Goal: Task Accomplishment & Management: Use online tool/utility

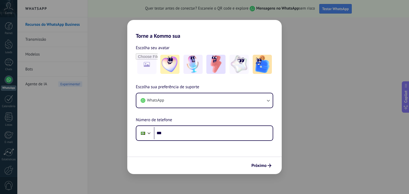
click at [317, 100] on div "Torne a Kommo sua Escolha seu avatar Escolha sua preferência de suporte WhatsAp…" at bounding box center [204, 97] width 409 height 194
click at [254, 168] on span "Próximo" at bounding box center [258, 166] width 15 height 4
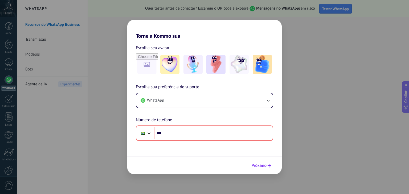
click at [267, 166] on span "Próximo" at bounding box center [261, 166] width 20 height 4
click at [199, 186] on div "Torne a Kommo sua Escolha seu avatar Escolha sua preferência de suporte WhatsAp…" at bounding box center [204, 97] width 409 height 194
click at [105, 135] on div "Torne a Kommo sua Escolha seu avatar Escolha sua preferência de suporte WhatsAp…" at bounding box center [204, 97] width 409 height 194
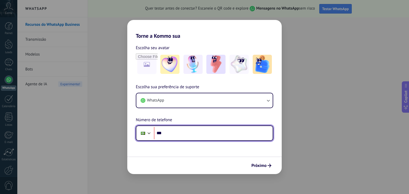
click at [167, 132] on input "***" at bounding box center [213, 133] width 119 height 12
type input "**********"
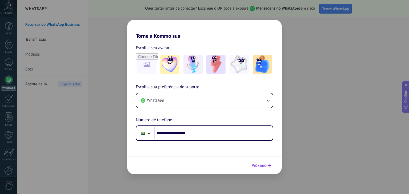
click at [261, 164] on span "Próximo" at bounding box center [258, 166] width 15 height 4
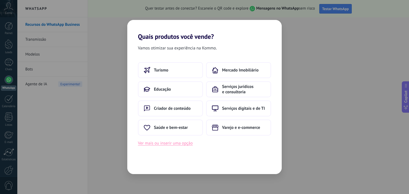
click at [173, 146] on button "Ver mais ou inserir uma opção" at bounding box center [165, 143] width 55 height 7
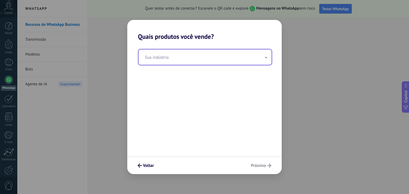
click at [200, 58] on input "text" at bounding box center [205, 57] width 133 height 15
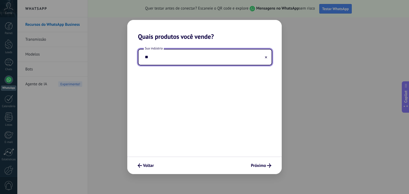
type input "*"
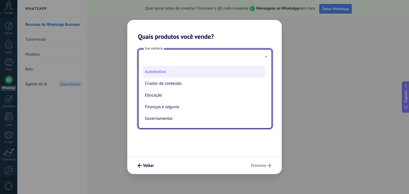
click at [197, 70] on li "Automotivo" at bounding box center [204, 72] width 123 height 12
type input "**********"
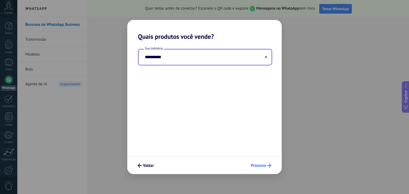
click at [260, 163] on button "Próximo" at bounding box center [261, 165] width 25 height 9
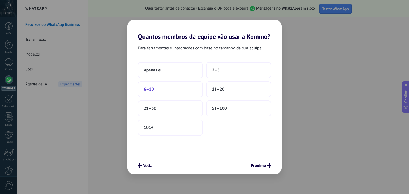
click at [175, 90] on button "6–10" at bounding box center [170, 90] width 65 height 16
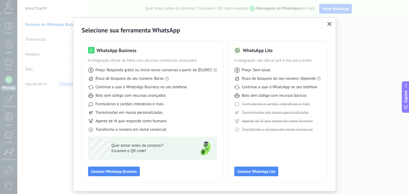
click at [327, 24] on icon "button" at bounding box center [329, 24] width 4 height 4
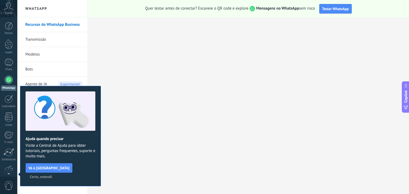
click at [52, 175] on span "Certo, entendi" at bounding box center [41, 177] width 22 height 4
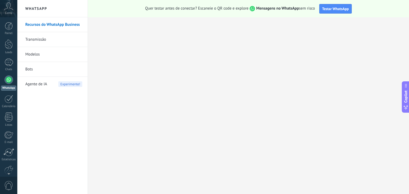
click at [8, 11] on span "Conta" at bounding box center [8, 12] width 7 height 3
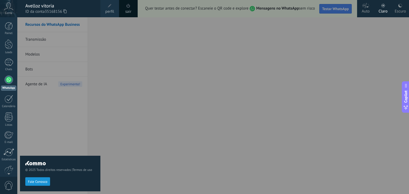
click at [8, 11] on span "Conta" at bounding box center [8, 12] width 7 height 3
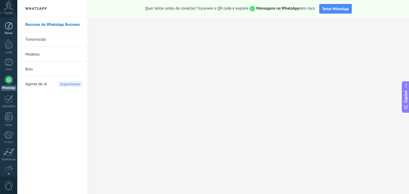
click at [10, 25] on div at bounding box center [9, 26] width 8 height 8
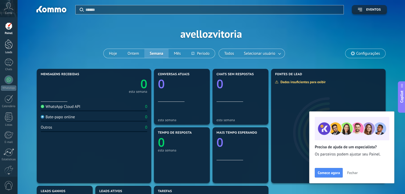
click at [10, 46] on div at bounding box center [9, 44] width 8 height 10
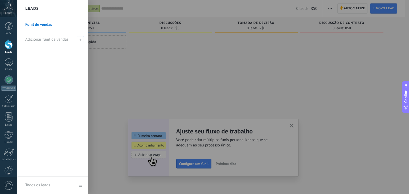
click at [46, 25] on link "Funil de vendas" at bounding box center [53, 24] width 57 height 15
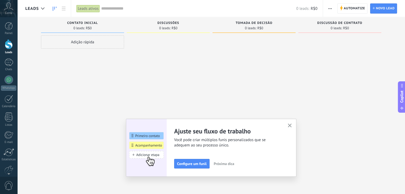
click at [103, 43] on div "Adição rápida" at bounding box center [82, 41] width 83 height 13
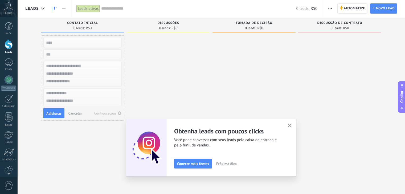
click at [292, 125] on icon "button" at bounding box center [290, 126] width 4 height 4
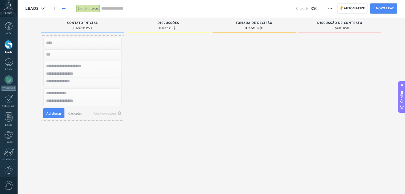
click at [60, 9] on link at bounding box center [63, 8] width 9 height 10
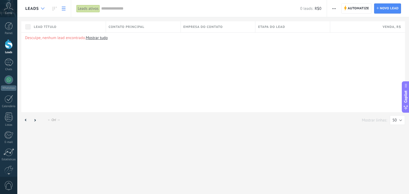
click at [43, 8] on icon at bounding box center [42, 8] width 3 height 2
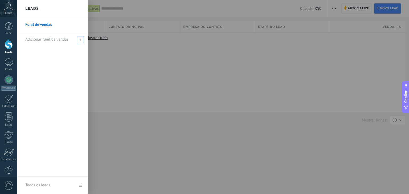
click at [59, 40] on span "Adicionar funil de vendas" at bounding box center [46, 39] width 43 height 5
click at [60, 22] on link "Funil de vendas" at bounding box center [53, 24] width 57 height 15
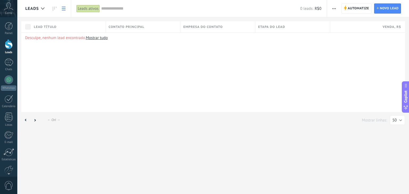
click at [52, 26] on span "Lead título" at bounding box center [45, 27] width 23 height 5
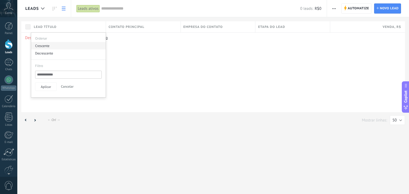
click at [49, 44] on div "Crescente" at bounding box center [68, 45] width 75 height 7
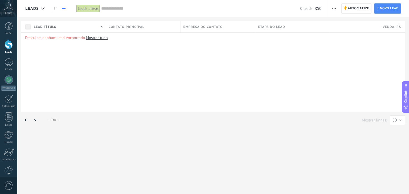
click at [231, 28] on div "Empresa do contato" at bounding box center [218, 26] width 75 height 11
click at [207, 28] on span "Empresa do contato" at bounding box center [203, 27] width 39 height 5
click at [142, 25] on span "Contato principal" at bounding box center [127, 27] width 36 height 5
click at [202, 25] on span "Empresa do contato" at bounding box center [203, 27] width 39 height 5
click at [192, 28] on span "Empresa do contato" at bounding box center [203, 27] width 39 height 5
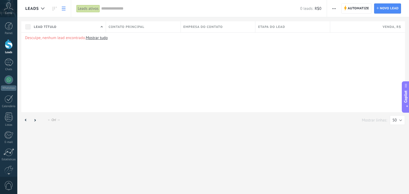
click at [178, 27] on div "Contato principal" at bounding box center [143, 26] width 75 height 11
click at [261, 25] on span "Etapa do lead" at bounding box center [271, 27] width 27 height 5
click at [225, 30] on div "Empresa do contato" at bounding box center [218, 26] width 75 height 11
click at [205, 27] on span "Empresa do contato" at bounding box center [203, 27] width 39 height 5
click at [7, 32] on div "Painel" at bounding box center [8, 33] width 15 height 3
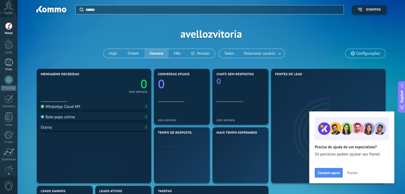
click at [7, 64] on div at bounding box center [9, 63] width 9 height 8
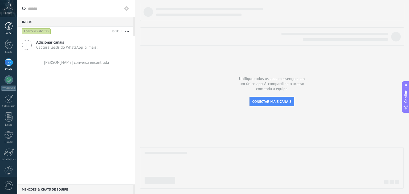
click at [11, 29] on div at bounding box center [9, 26] width 8 height 8
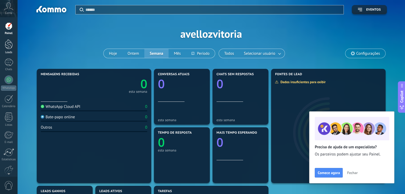
click at [7, 45] on div at bounding box center [9, 44] width 8 height 10
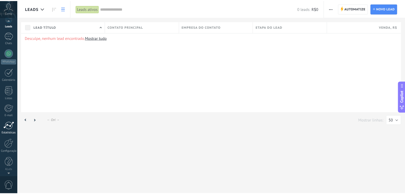
scroll to position [27, 0]
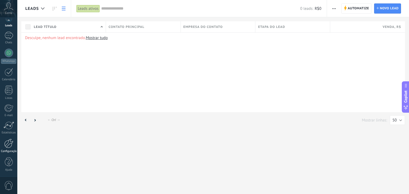
click at [11, 145] on div at bounding box center [8, 143] width 9 height 9
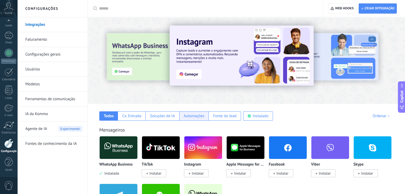
click at [198, 117] on div "Automações" at bounding box center [194, 116] width 21 height 5
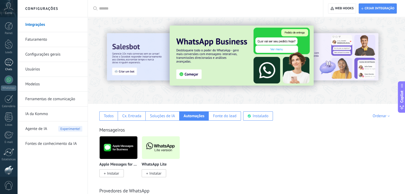
click at [13, 61] on div at bounding box center [9, 63] width 9 height 8
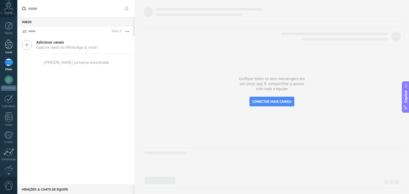
click at [10, 48] on div at bounding box center [9, 44] width 8 height 10
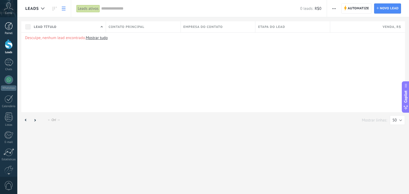
click at [7, 27] on div at bounding box center [9, 26] width 8 height 8
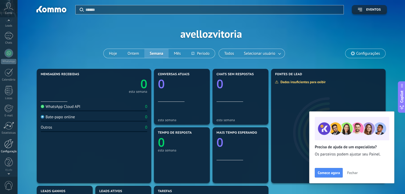
click at [11, 148] on div at bounding box center [8, 143] width 9 height 9
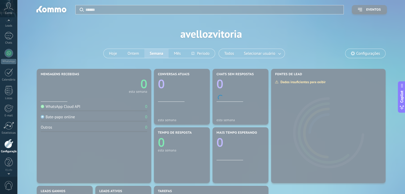
scroll to position [27, 0]
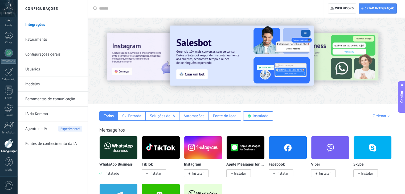
click at [57, 96] on link "Ferramentas de comunicação" at bounding box center [53, 99] width 57 height 15
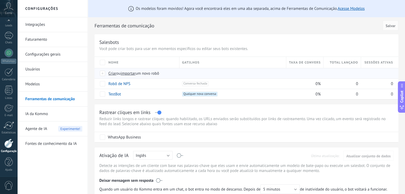
click at [125, 73] on span "importar" at bounding box center [128, 73] width 15 height 5
click at [0, 0] on input "importar um novo robô" at bounding box center [0, 0] width 0 height 0
click at [113, 74] on span "Criar" at bounding box center [112, 73] width 8 height 5
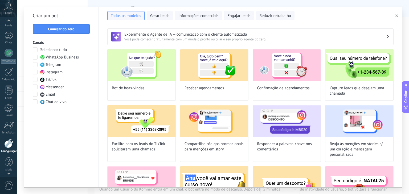
scroll to position [0, 0]
click at [7, 44] on div at bounding box center [9, 44] width 8 height 10
